Goal: Transaction & Acquisition: Purchase product/service

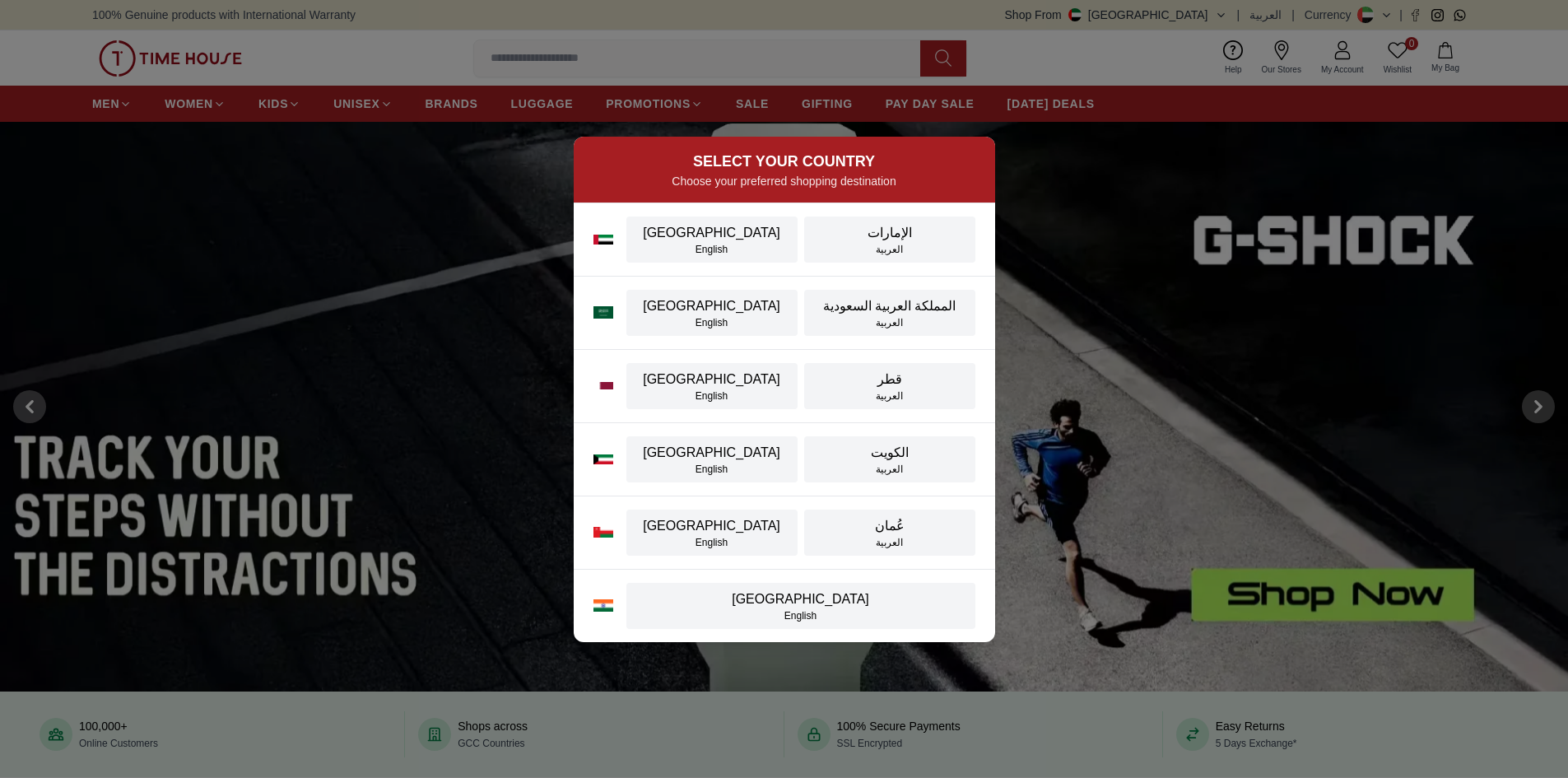
click at [708, 235] on div "[GEOGRAPHIC_DATA]" at bounding box center [711, 232] width 152 height 19
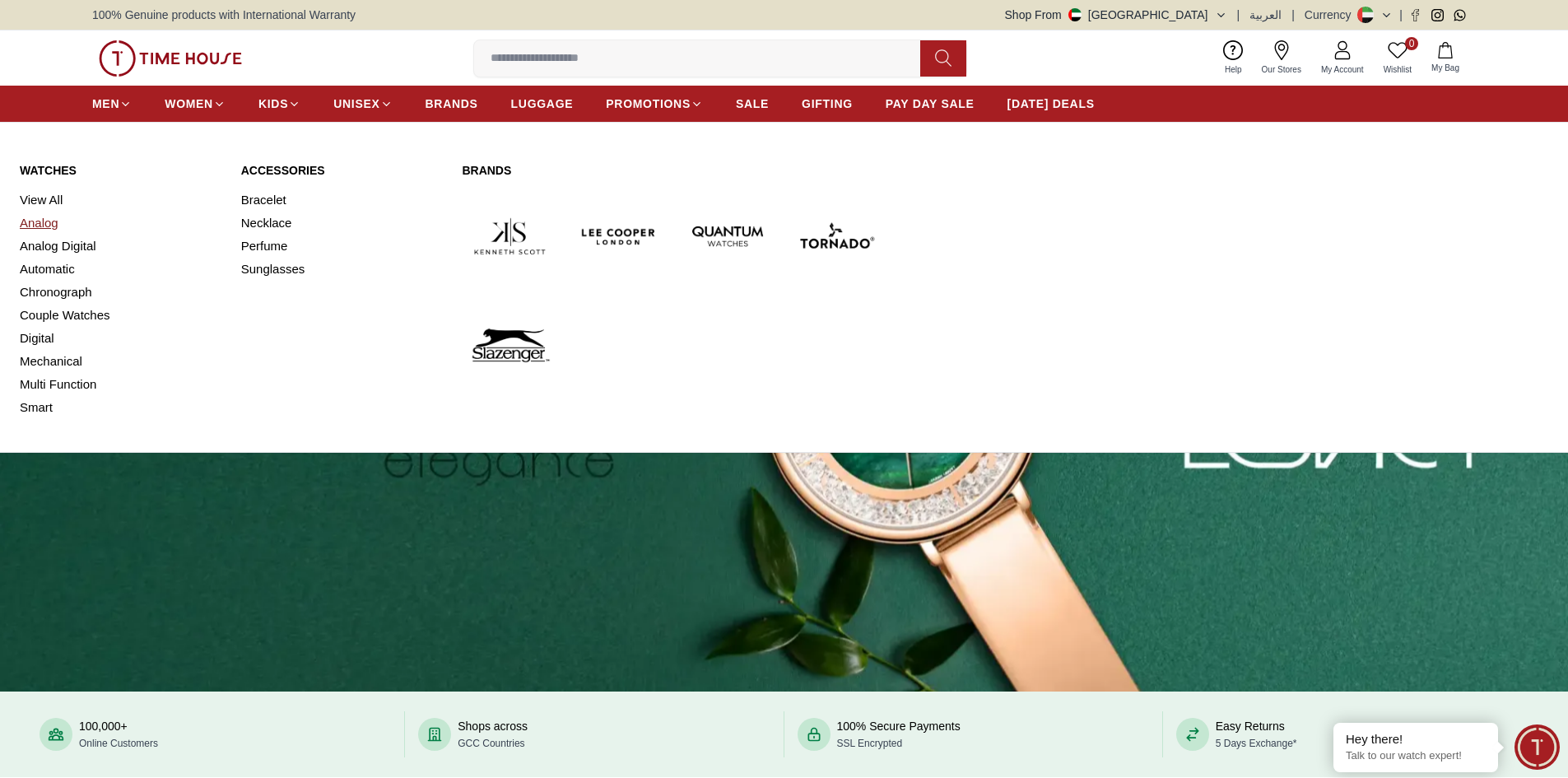
click at [41, 221] on link "Analog" at bounding box center [120, 223] width 202 height 23
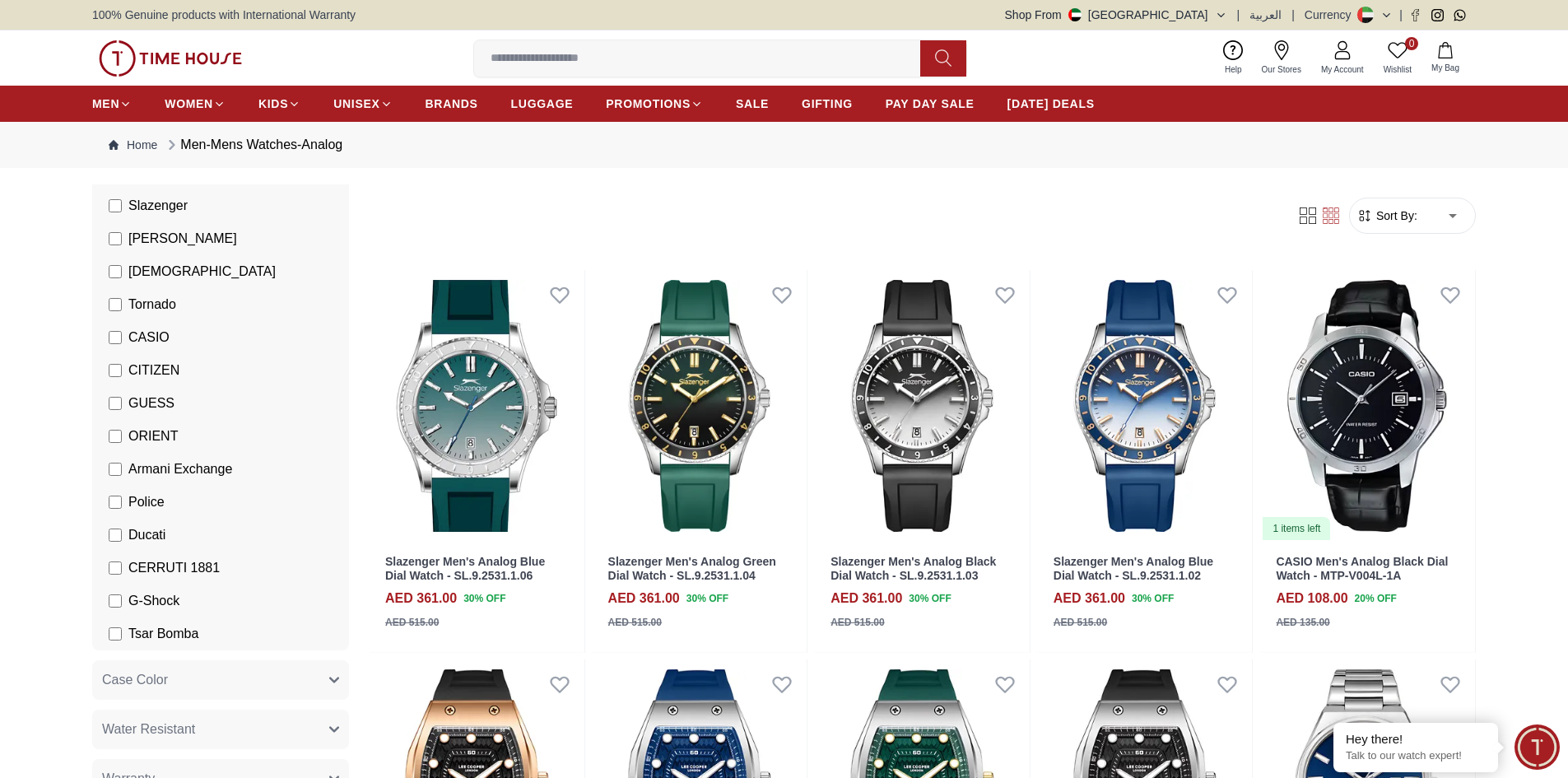
scroll to position [165, 0]
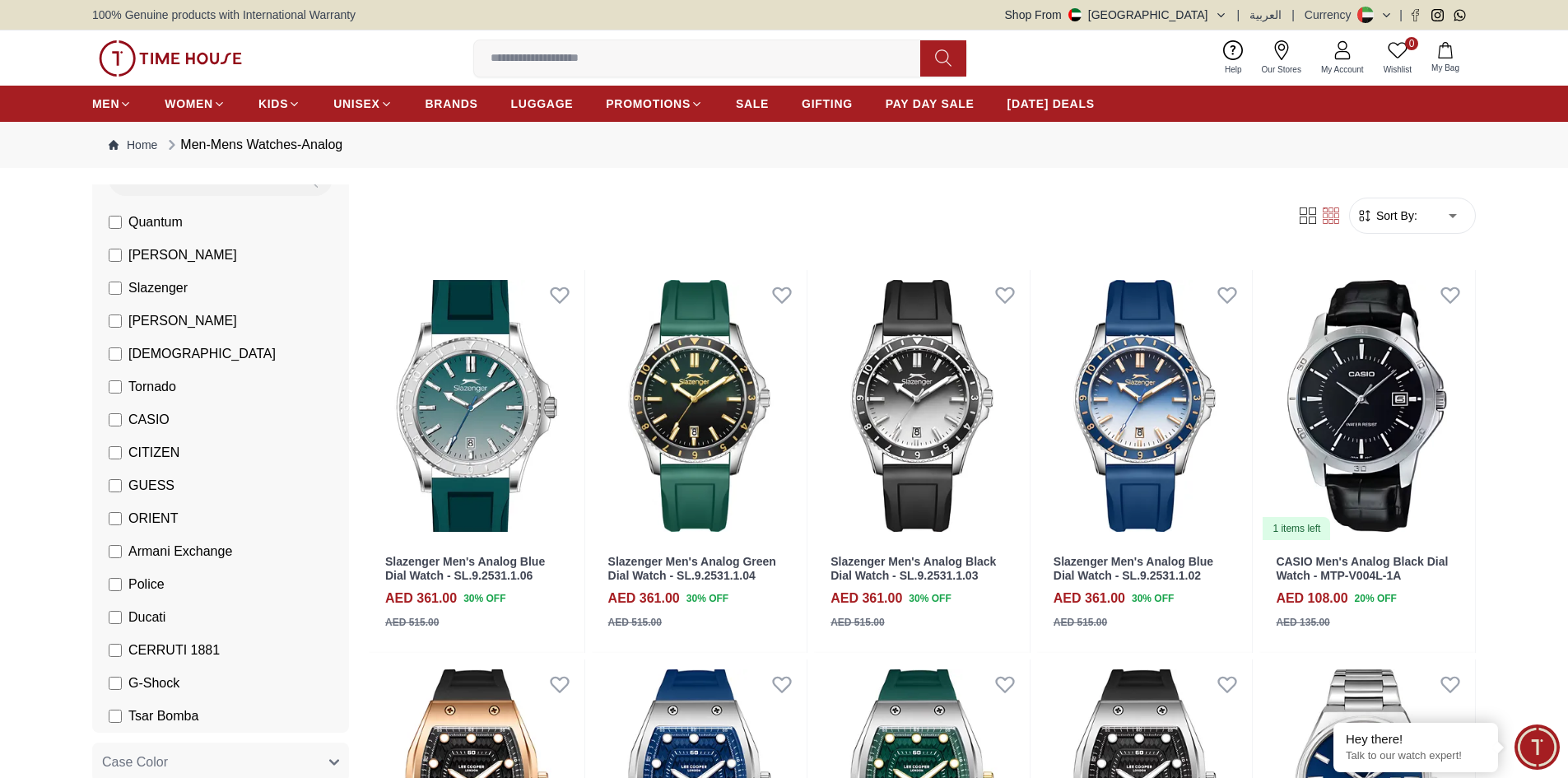
click at [581, 64] on input at bounding box center [703, 59] width 459 height 33
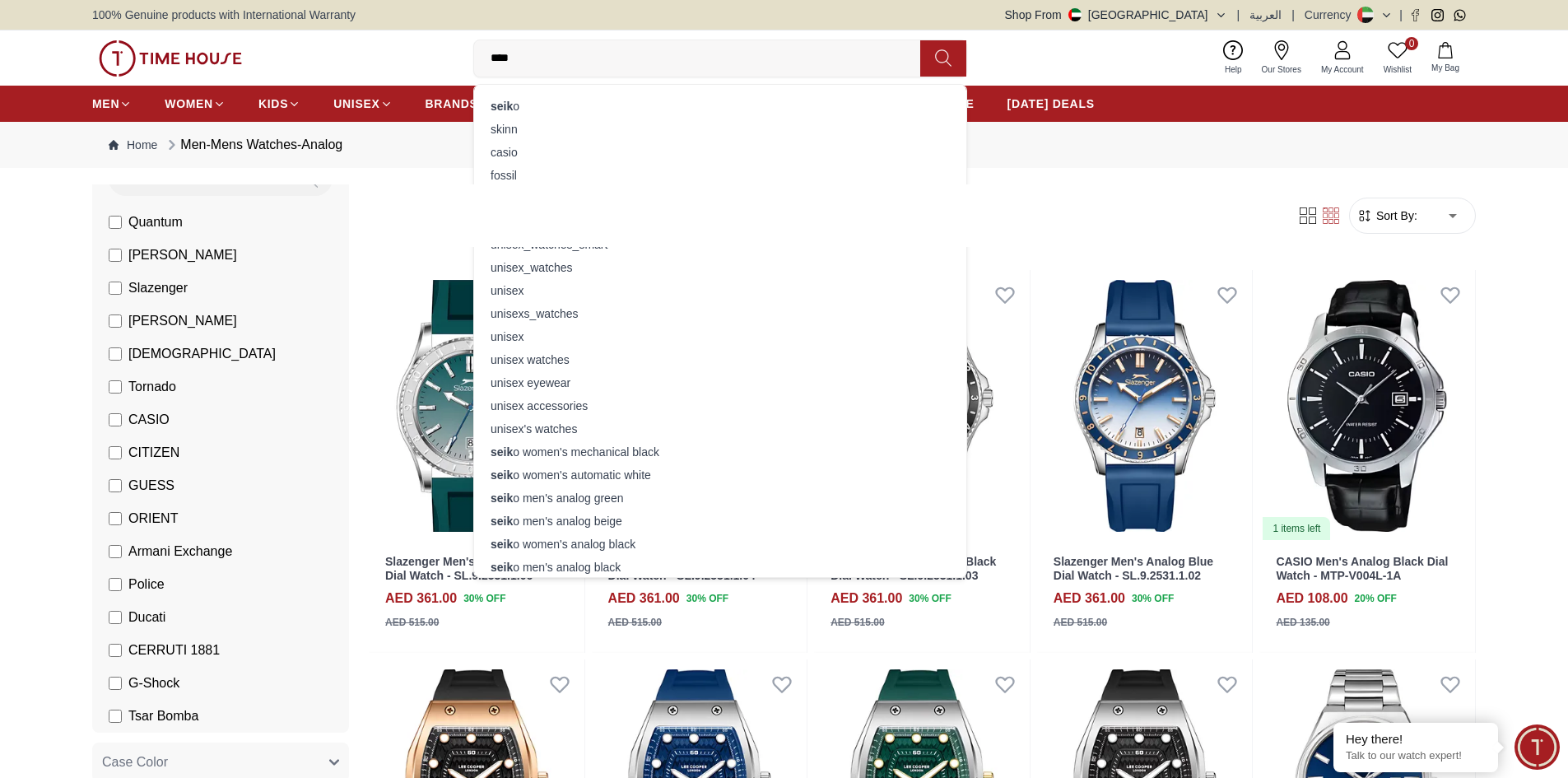
type input "*****"
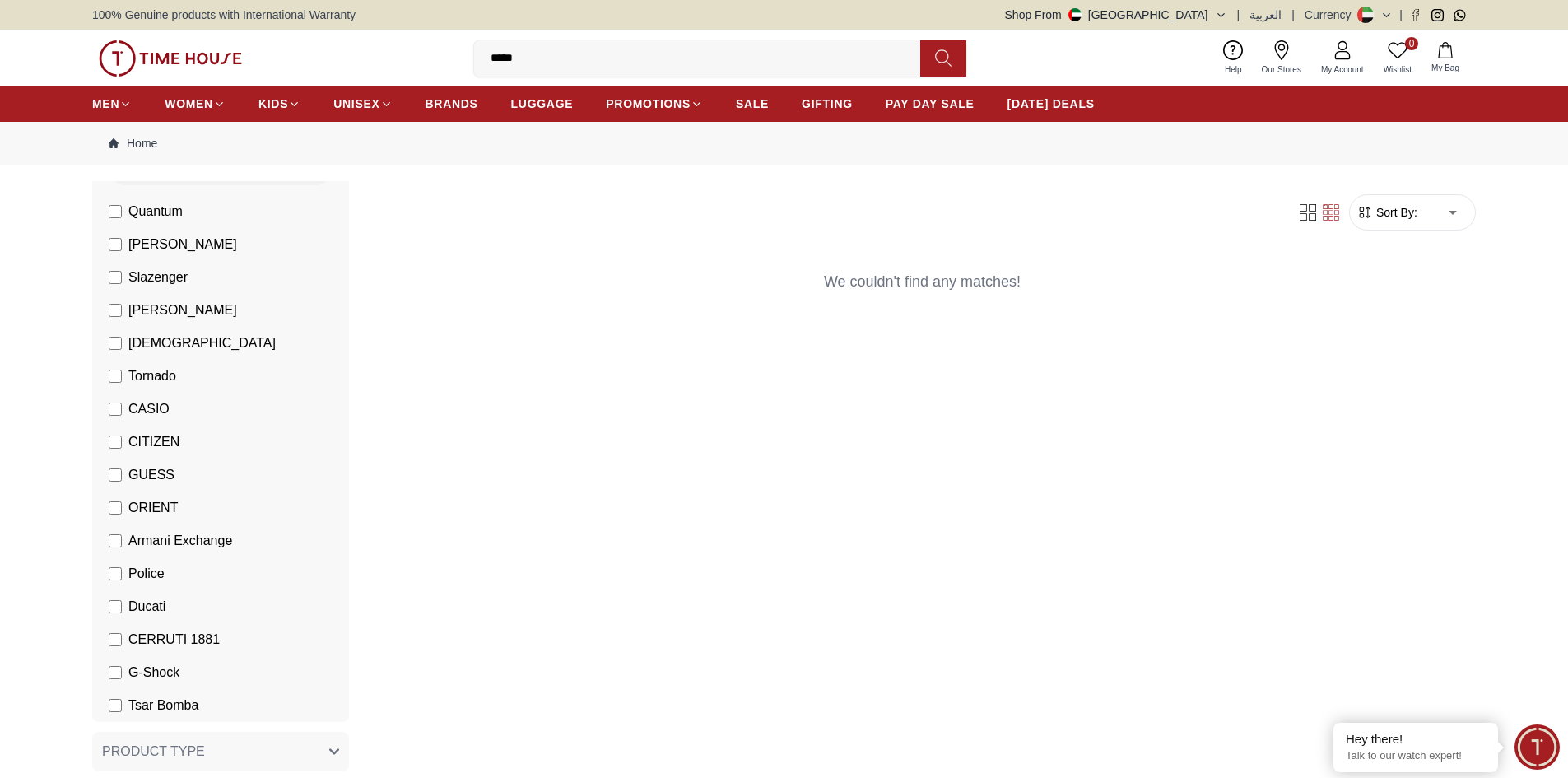
scroll to position [330, 0]
